Goal: Find contact information: Find contact information

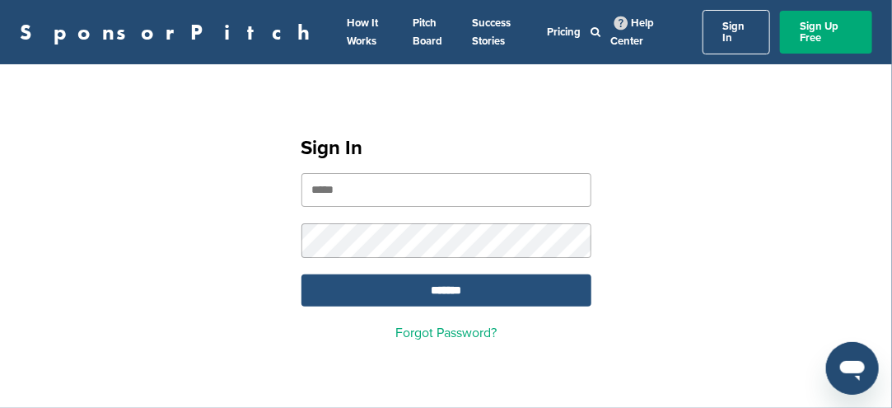
type input "**********"
click at [427, 284] on input "*******" at bounding box center [446, 290] width 290 height 32
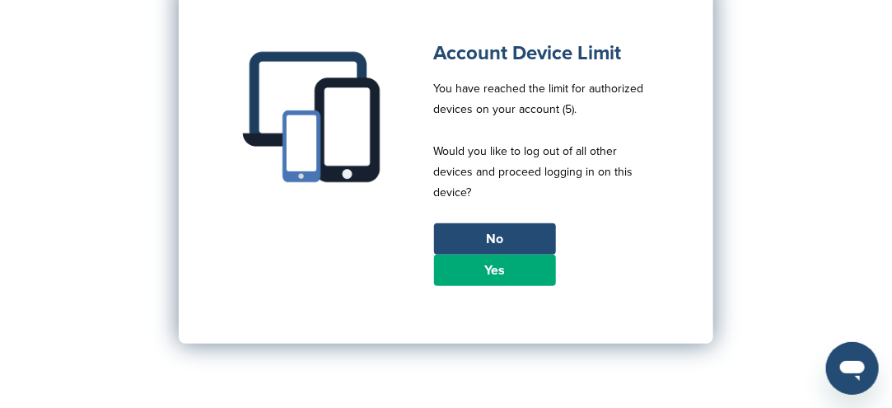
scroll to position [247, 0]
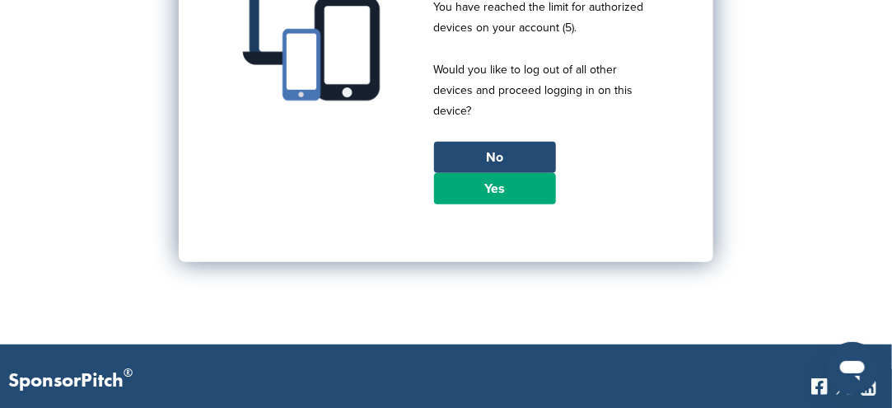
click at [491, 173] on link "Yes" at bounding box center [495, 188] width 122 height 31
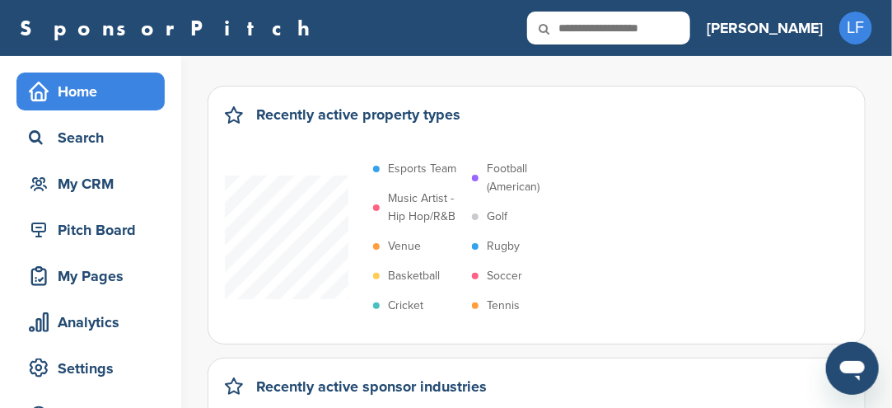
click at [583, 24] on icon at bounding box center [555, 29] width 56 height 35
click at [583, 30] on icon at bounding box center [555, 29] width 56 height 35
click at [583, 26] on icon at bounding box center [555, 29] width 56 height 35
click at [583, 29] on icon at bounding box center [555, 29] width 56 height 35
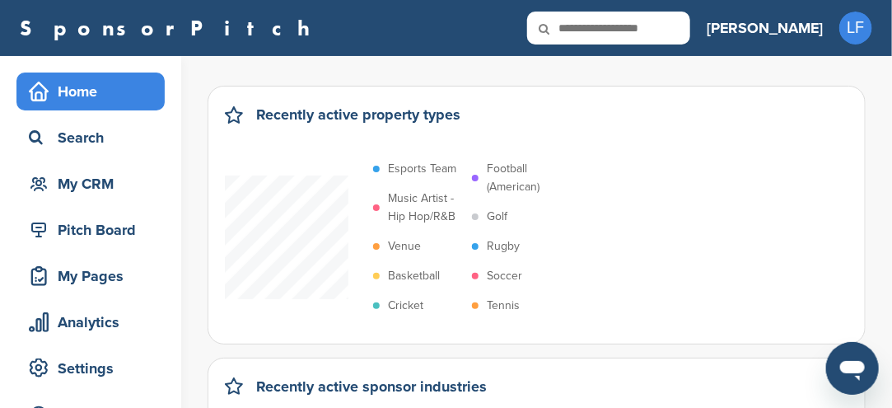
click at [583, 22] on icon at bounding box center [555, 29] width 56 height 35
click at [690, 31] on input "text" at bounding box center [608, 28] width 163 height 33
type input "******"
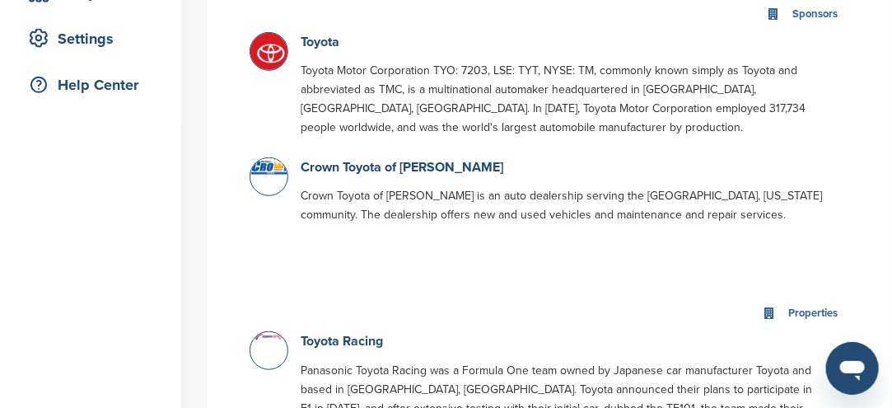
scroll to position [247, 0]
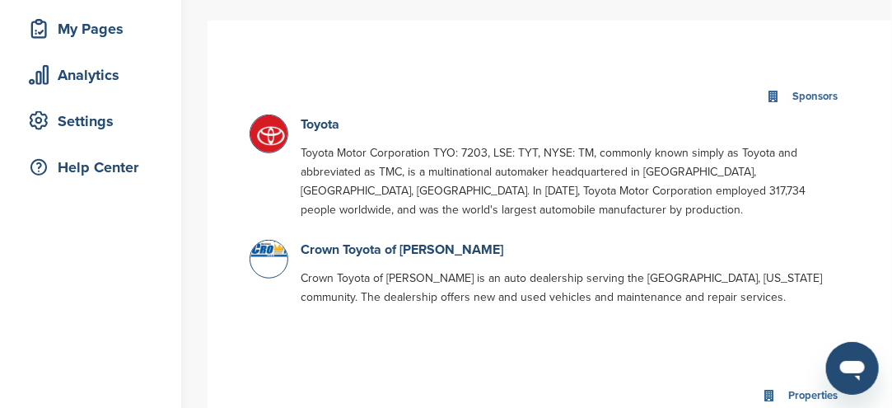
click at [272, 144] on img at bounding box center [270, 135] width 41 height 41
click at [270, 147] on img at bounding box center [270, 135] width 41 height 41
click at [307, 125] on link "Toyota" at bounding box center [320, 124] width 39 height 16
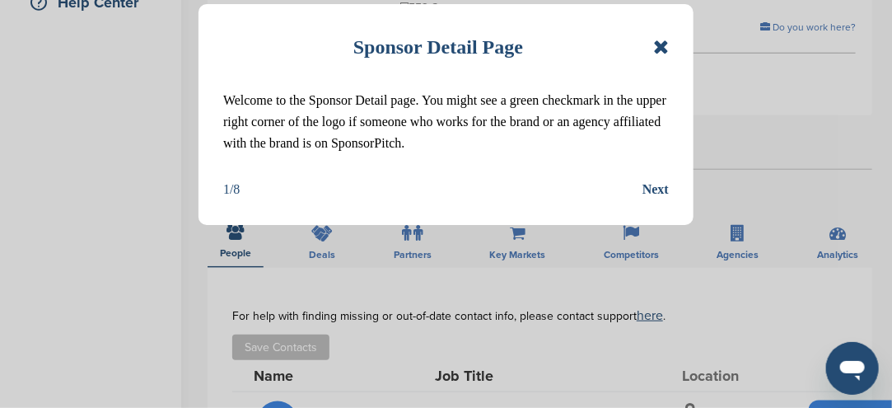
drag, startPoint x: 679, startPoint y: 46, endPoint x: 688, endPoint y: 44, distance: 10.2
click at [688, 44] on div "Sponsor Detail Page Welcome to the Sponsor Detail page. You might see a green c…" at bounding box center [445, 114] width 495 height 221
click at [662, 47] on icon at bounding box center [661, 47] width 16 height 20
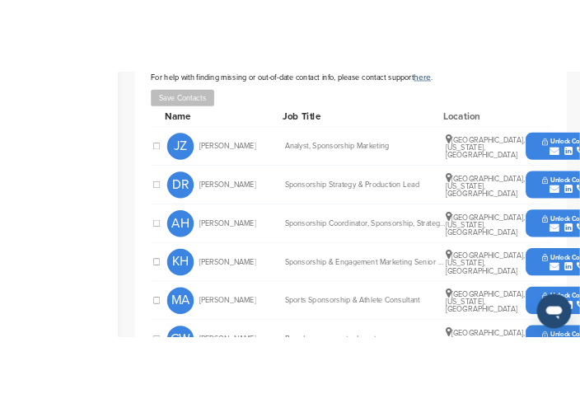
scroll to position [741, 0]
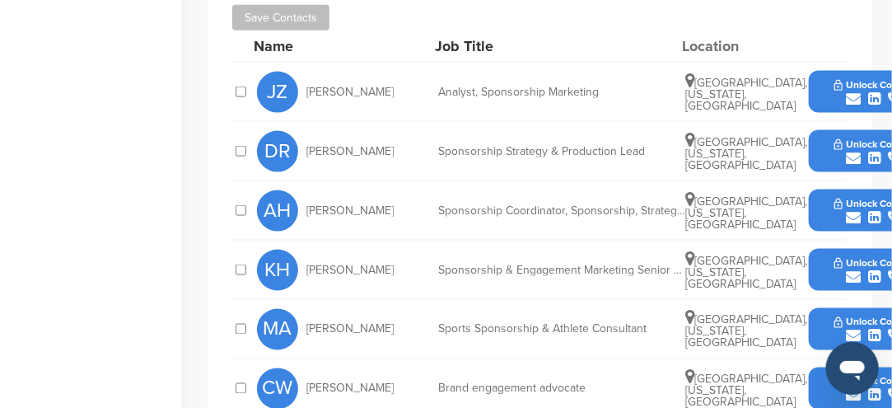
drag, startPoint x: 856, startPoint y: 274, endPoint x: 842, endPoint y: 270, distance: 14.6
click at [856, 305] on button "Unlock Contact" at bounding box center [875, 329] width 121 height 49
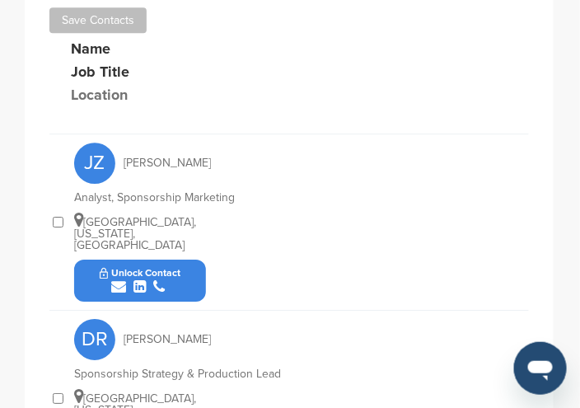
click at [390, 152] on div "JZ [PERSON_NAME] Analyst, Sponsorship Marketing [GEOGRAPHIC_DATA], [US_STATE], …" at bounding box center [301, 221] width 455 height 175
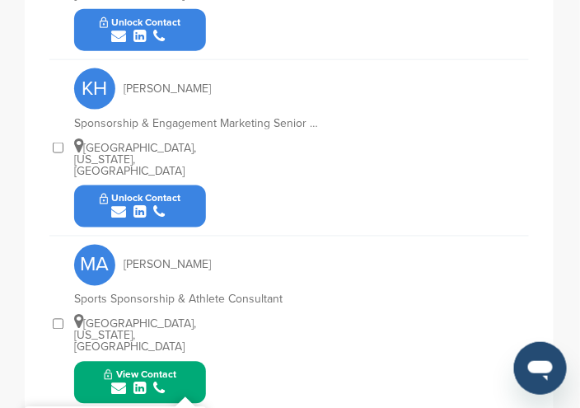
scroll to position [1400, 0]
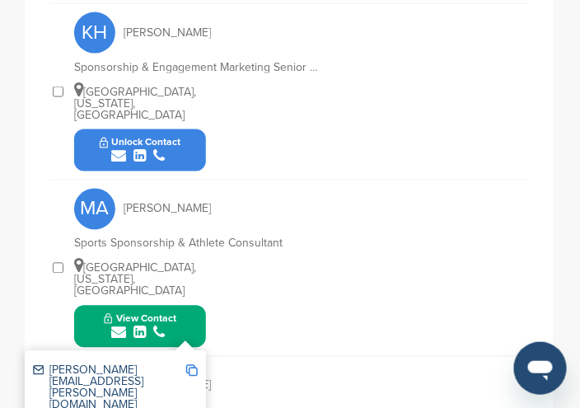
click at [195, 365] on img at bounding box center [192, 371] width 12 height 12
click at [194, 365] on img at bounding box center [192, 371] width 12 height 12
click at [196, 293] on span "Copied!" at bounding box center [204, 294] width 36 height 16
click at [193, 365] on img at bounding box center [192, 371] width 12 height 12
click at [204, 294] on span "Copied!" at bounding box center [204, 294] width 36 height 16
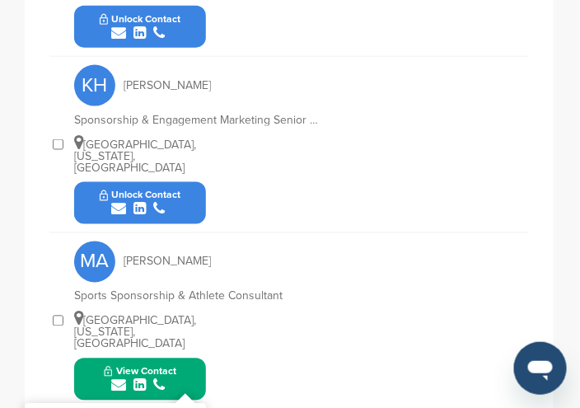
scroll to position [1318, 0]
